Goal: Task Accomplishment & Management: Use online tool/utility

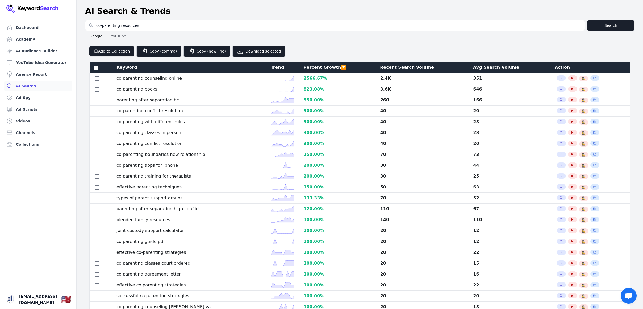
select select "50"
click at [36, 62] on link "YouTube Idea Generator" at bounding box center [38, 62] width 68 height 11
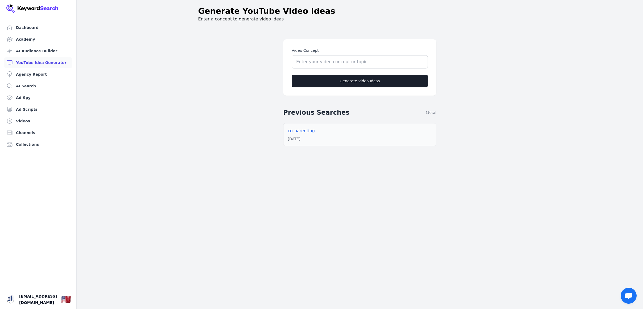
click at [307, 133] on p "co-parenting" at bounding box center [360, 131] width 144 height 6
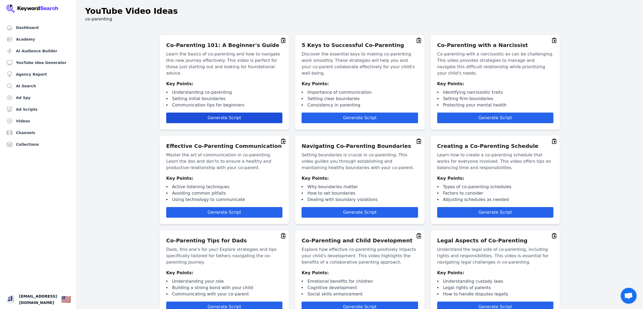
click at [227, 115] on span "Generate Script" at bounding box center [224, 117] width 33 height 5
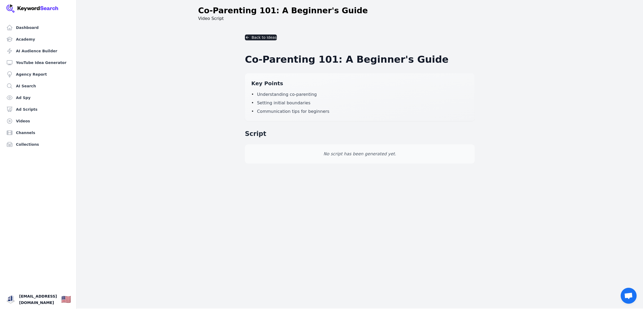
scroll to position [0, 0]
click at [625, 296] on span "Open chat" at bounding box center [628, 296] width 9 height 7
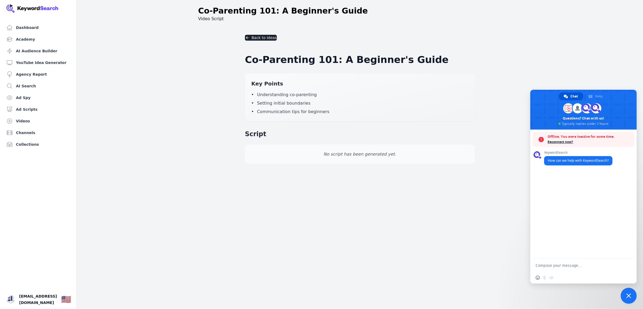
click at [560, 141] on span "Reconnect now?" at bounding box center [589, 142] width 84 height 5
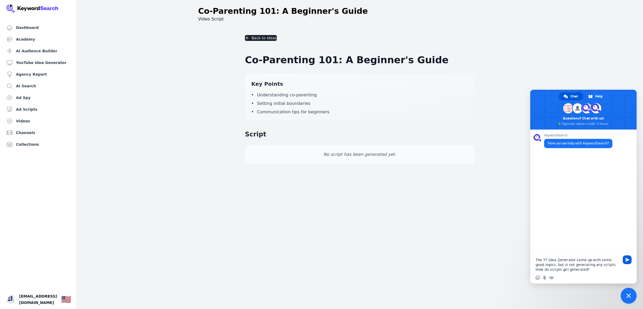
scroll to position [0, 0]
type textarea "The YT Idea Generator came up with some good topics, but is not generating any …"
click at [626, 260] on span "Send" at bounding box center [627, 260] width 4 height 4
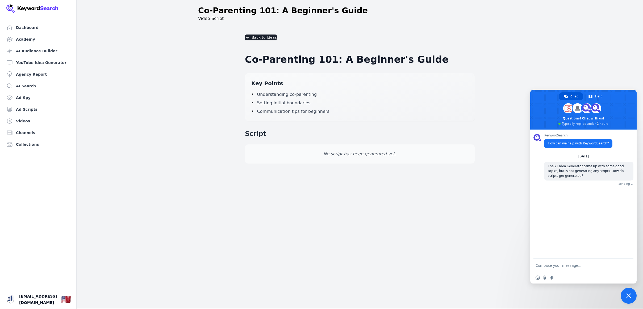
scroll to position [0, 0]
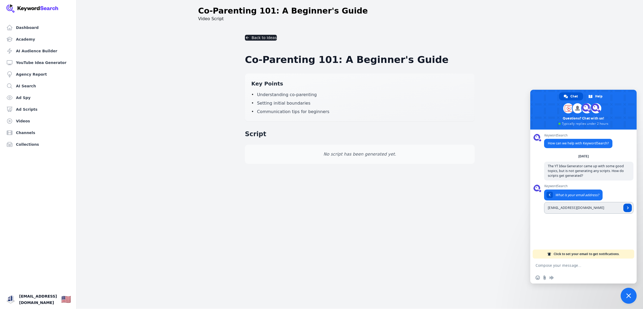
type input "[EMAIL_ADDRESS][DOMAIN_NAME]"
click at [628, 209] on span "Send" at bounding box center [627, 208] width 3 height 3
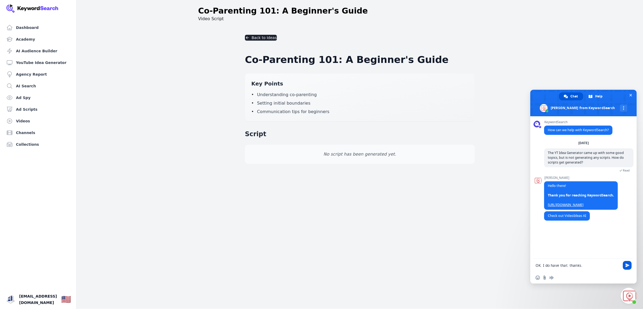
type textarea "OK. I do have that. thanks."
click at [627, 265] on span "Send" at bounding box center [627, 266] width 4 height 4
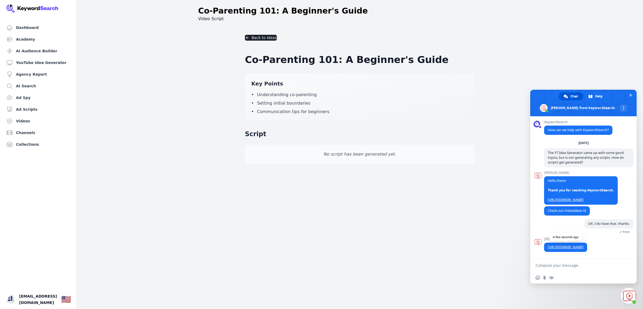
click at [583, 247] on link "[URL][DOMAIN_NAME]" at bounding box center [565, 247] width 36 height 5
